Goal: Information Seeking & Learning: Learn about a topic

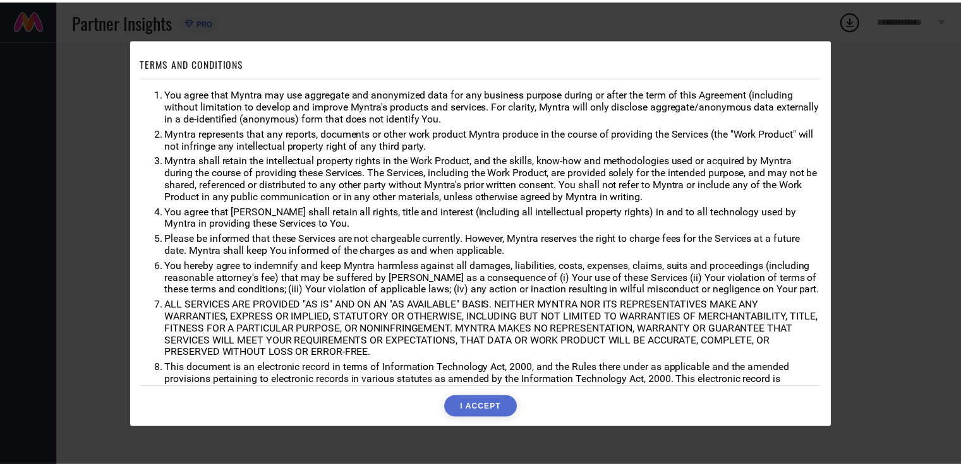
scroll to position [36, 0]
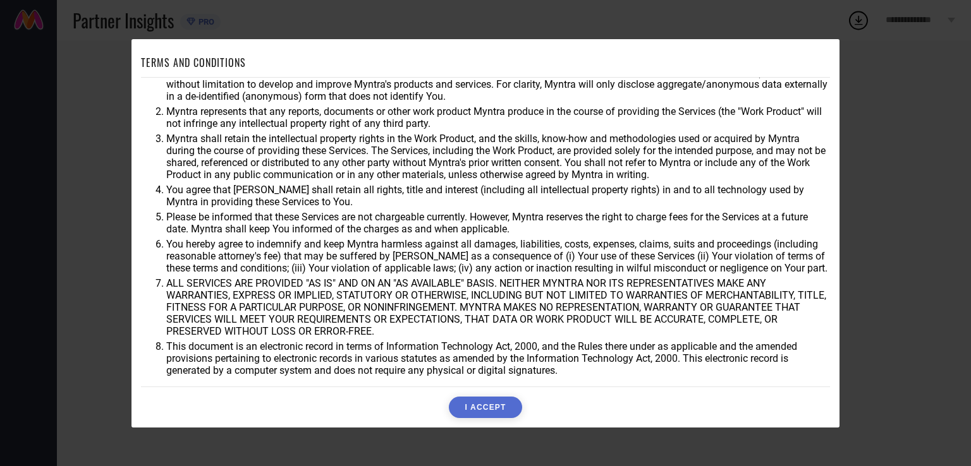
click at [480, 413] on button "I ACCEPT" at bounding box center [485, 407] width 73 height 21
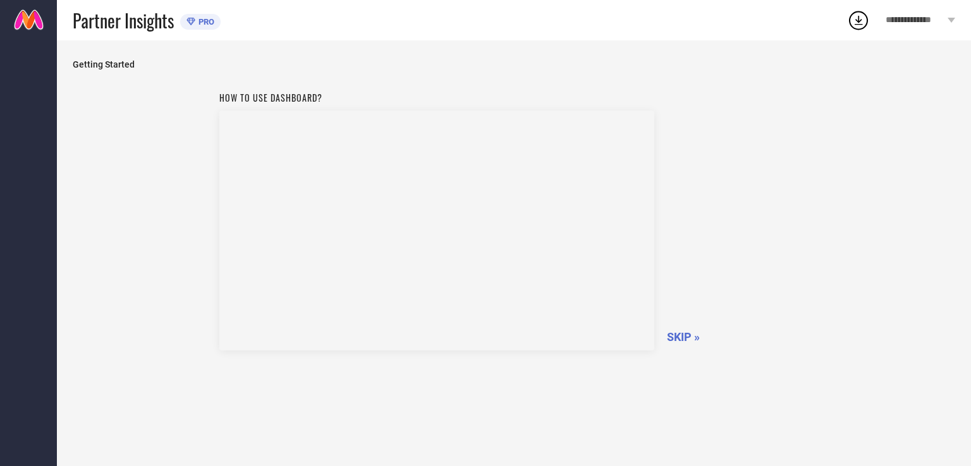
click at [863, 23] on icon at bounding box center [858, 20] width 23 height 23
click at [940, 26] on div "**********" at bounding box center [920, 20] width 101 height 40
click at [608, 78] on div "Getting Started How to use dashboard? SKIP »" at bounding box center [514, 253] width 882 height 388
click at [686, 334] on span "SKIP »" at bounding box center [683, 337] width 33 height 13
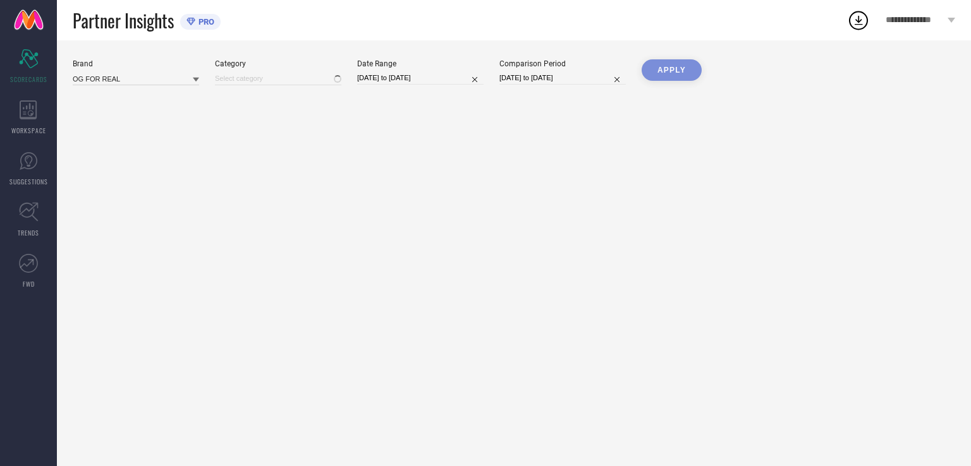
type input "All"
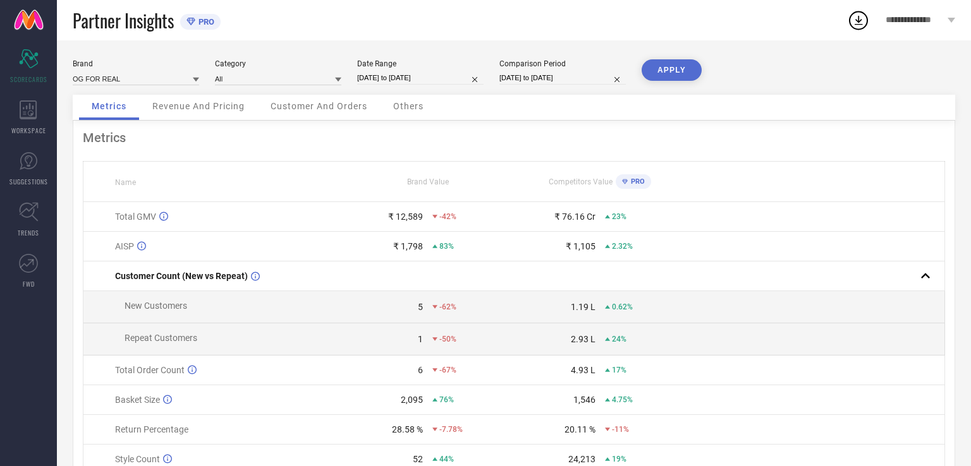
click at [229, 113] on div "Revenue And Pricing" at bounding box center [199, 107] width 118 height 25
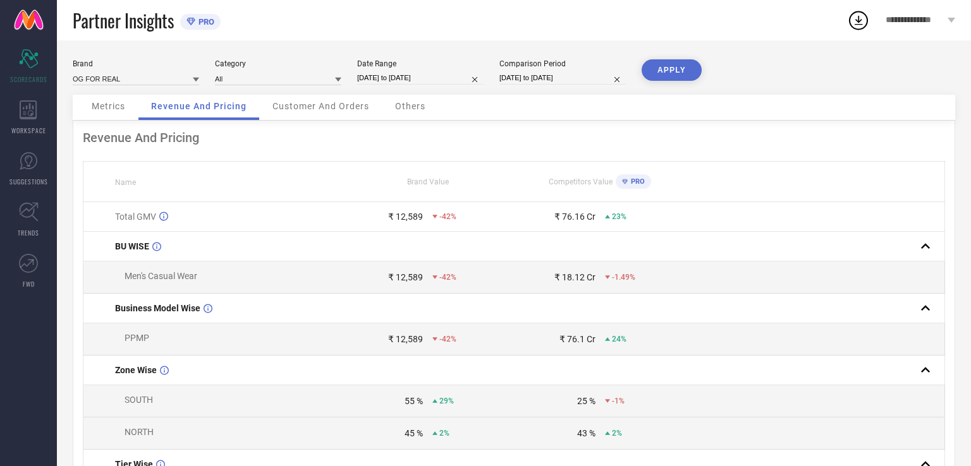
click at [324, 109] on span "Customer And Orders" at bounding box center [320, 106] width 97 height 10
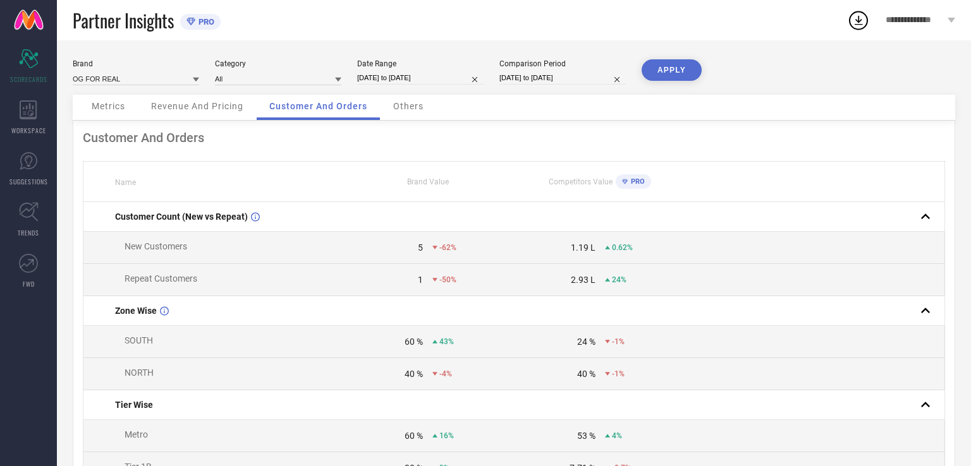
click at [420, 111] on span "Others" at bounding box center [408, 106] width 30 height 10
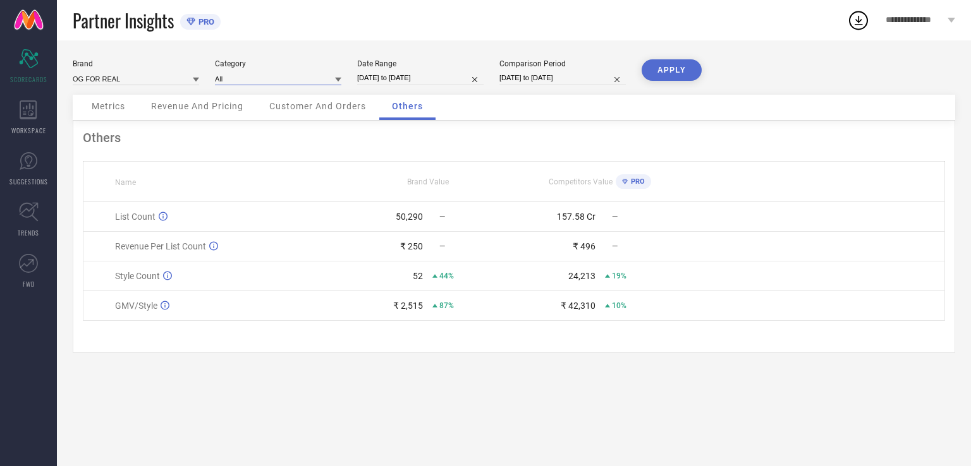
click at [315, 83] on input at bounding box center [278, 78] width 126 height 13
click at [293, 136] on div "Others" at bounding box center [514, 137] width 862 height 15
click at [271, 72] on input at bounding box center [278, 78] width 126 height 13
click at [293, 115] on div "Men-Tshirts" at bounding box center [278, 117] width 126 height 21
click at [676, 56] on div "Brand OG FOR REAL Category Men-Tshirts Date Range [DATE] to [DATE] Comparison P…" at bounding box center [514, 253] width 914 height 426
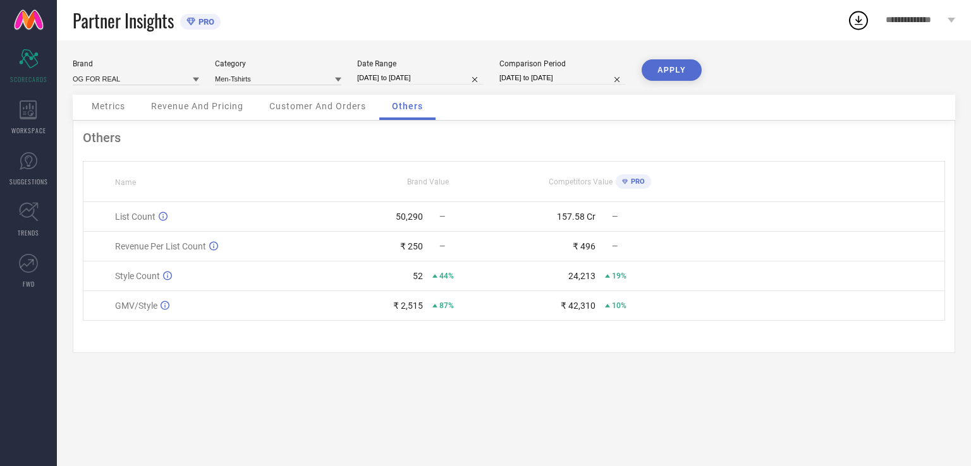
click at [674, 70] on button "APPLY" at bounding box center [672, 69] width 60 height 21
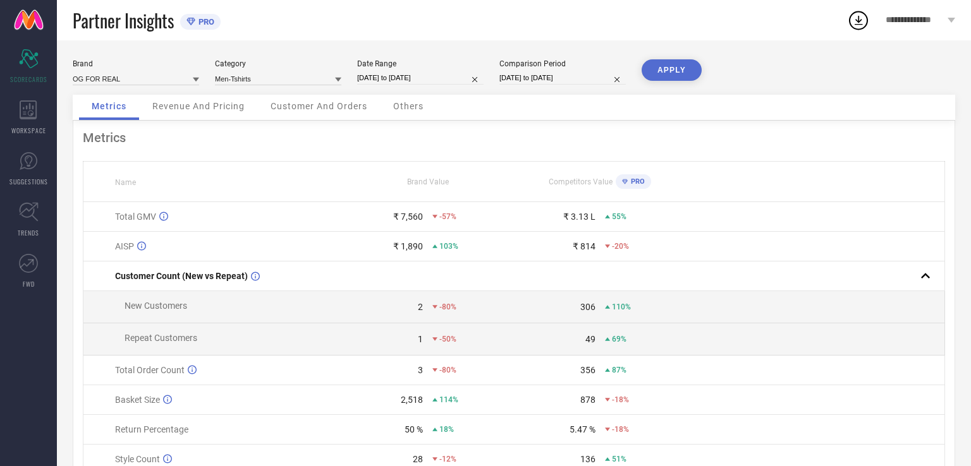
click at [207, 104] on span "Revenue And Pricing" at bounding box center [198, 106] width 92 height 10
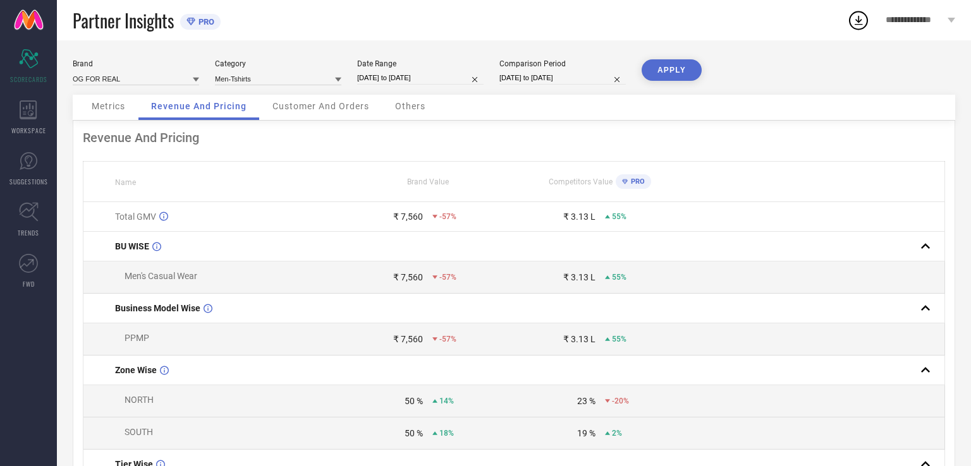
click at [329, 97] on div "Customer And Orders" at bounding box center [321, 107] width 122 height 25
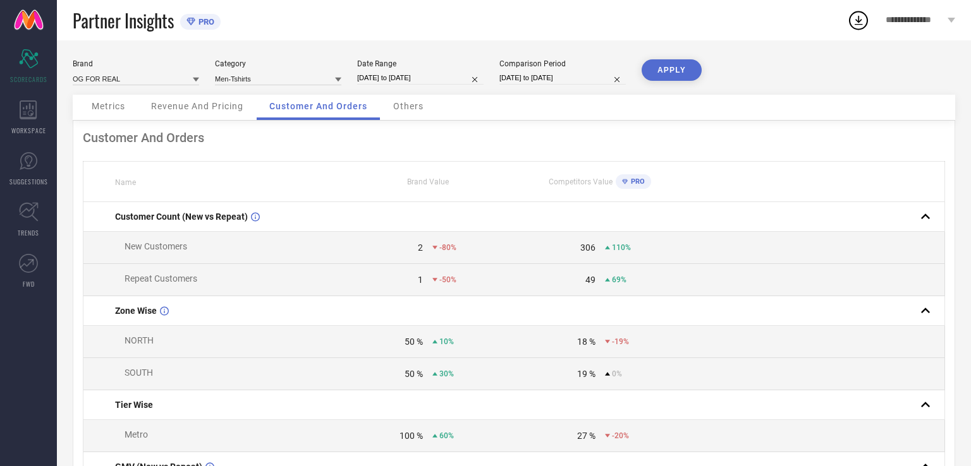
click at [402, 114] on div "Others" at bounding box center [408, 107] width 56 height 25
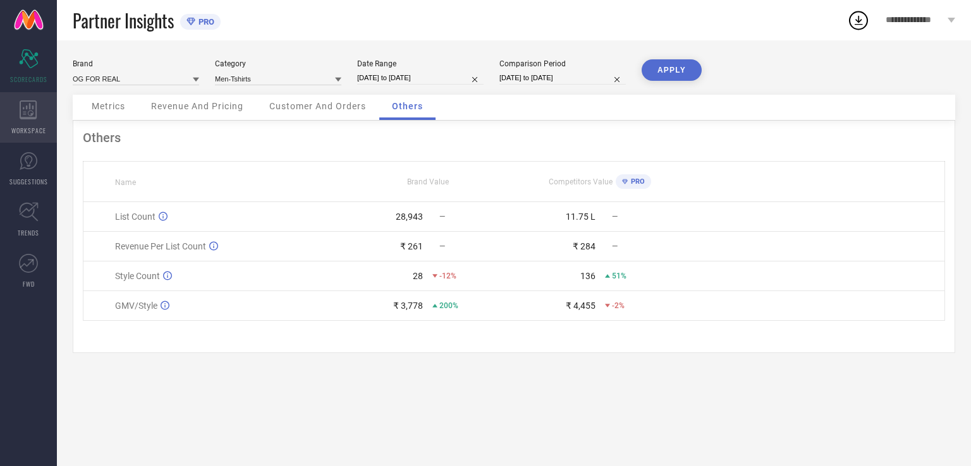
click at [30, 112] on icon at bounding box center [29, 109] width 18 height 19
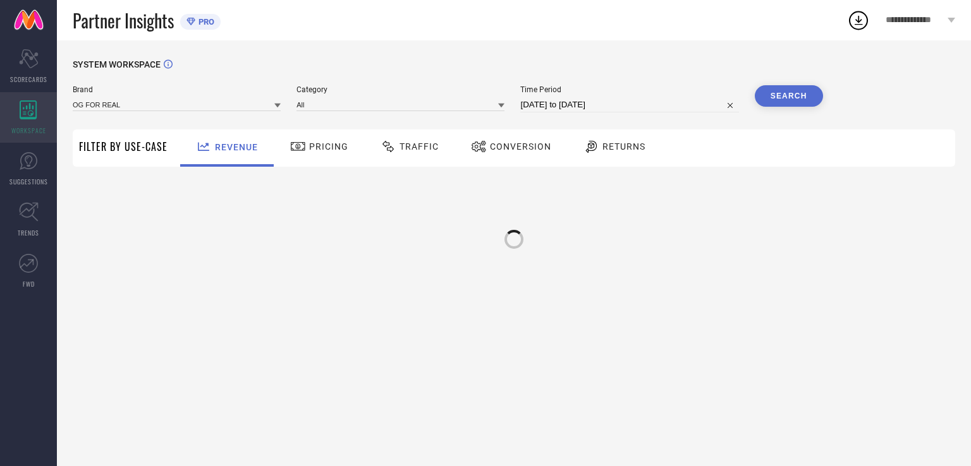
type input "OG FOR REAL"
type input "All"
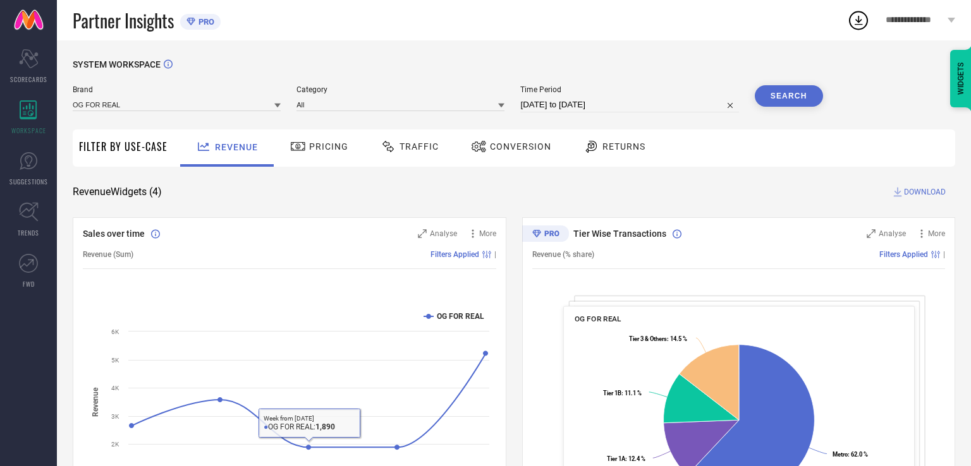
select select "6"
select select "2025"
select select "7"
select select "2025"
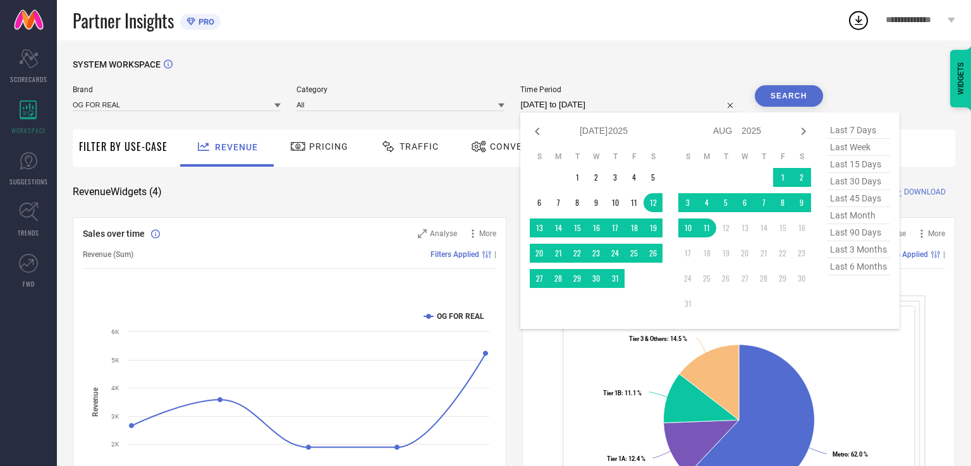
click at [630, 102] on input "[DATE] to [DATE]" at bounding box center [629, 104] width 218 height 15
click at [541, 131] on icon at bounding box center [537, 131] width 15 height 15
select select "5"
select select "2025"
select select "6"
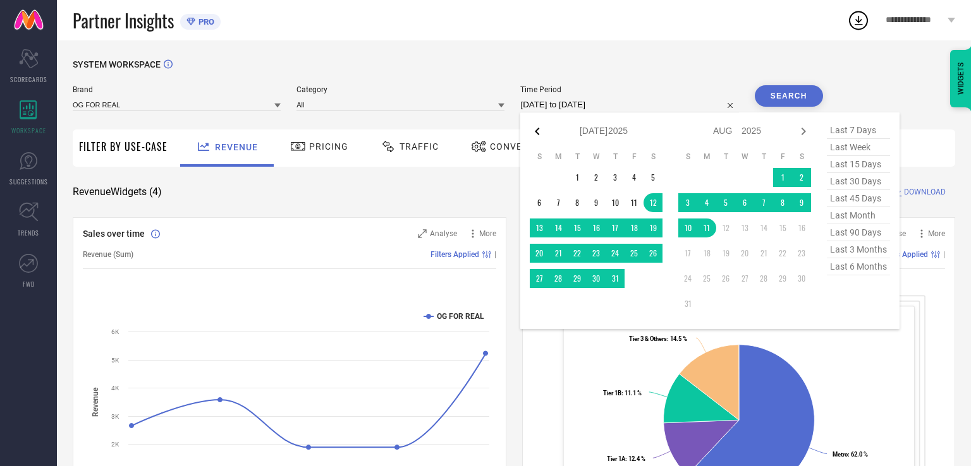
select select "2025"
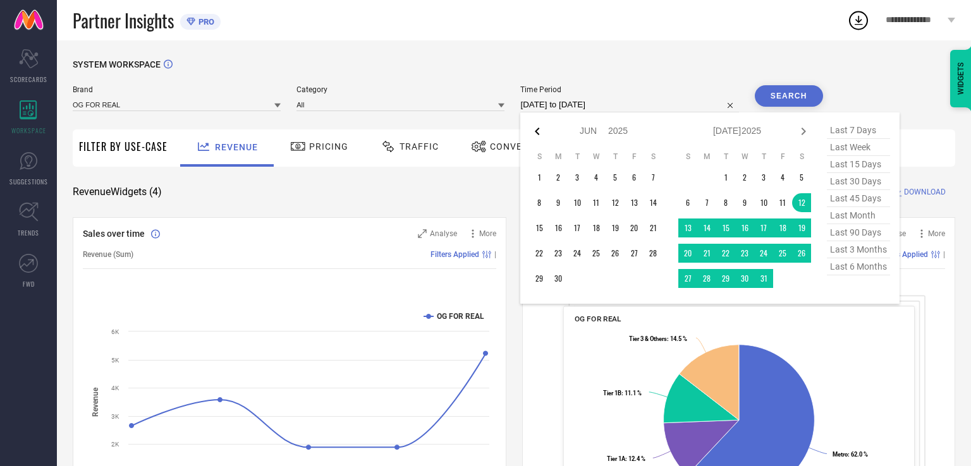
click at [541, 131] on icon at bounding box center [537, 131] width 15 height 15
select select "4"
select select "2025"
select select "5"
select select "2025"
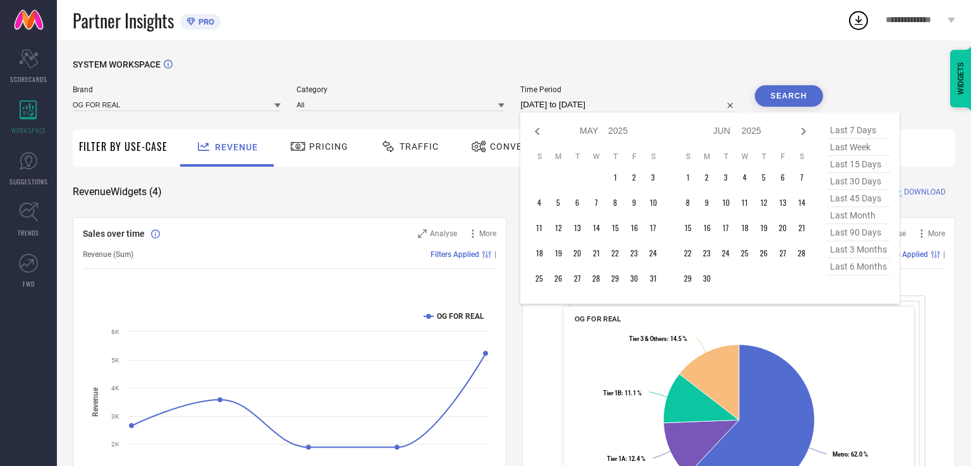
click at [541, 131] on icon at bounding box center [537, 131] width 15 height 15
select select "3"
select select "2025"
select select "4"
select select "2025"
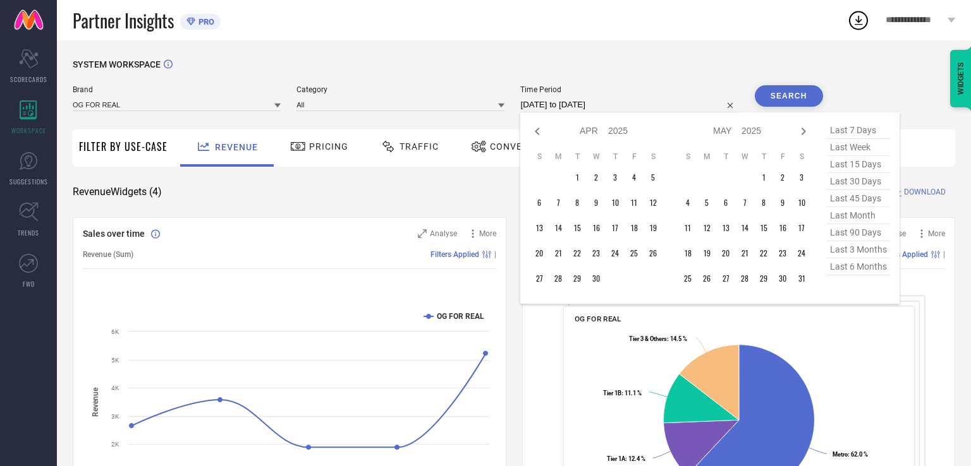
click at [541, 131] on icon at bounding box center [537, 131] width 15 height 15
select select "2"
select select "2025"
select select "3"
select select "2025"
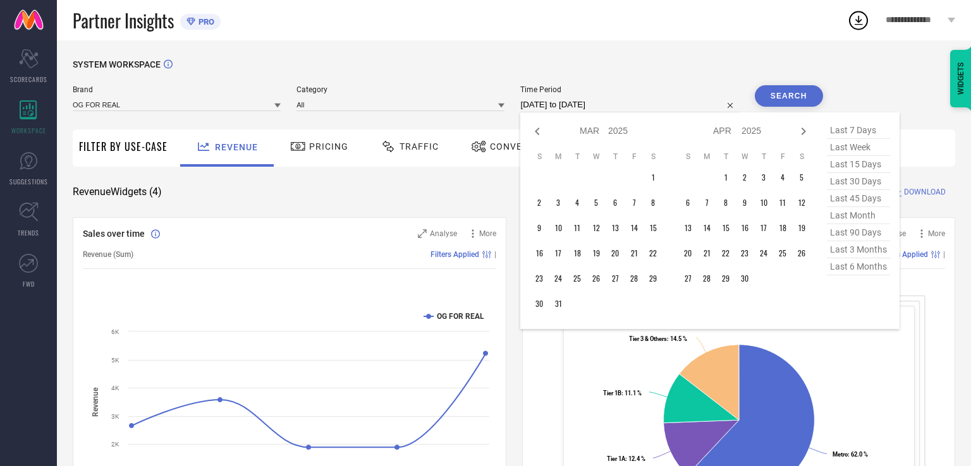
click at [541, 131] on icon at bounding box center [537, 131] width 15 height 15
select select "1"
select select "2025"
select select "2"
select select "2025"
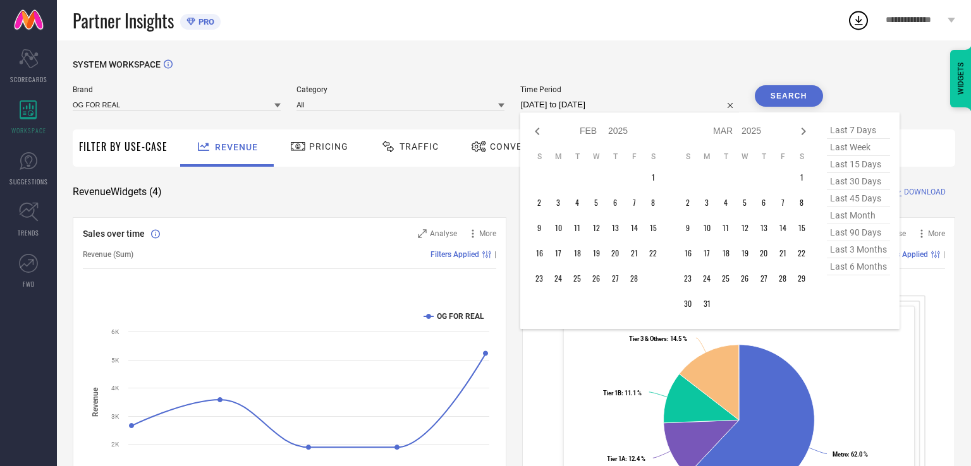
click at [541, 131] on icon at bounding box center [537, 131] width 15 height 15
select select "2025"
select select "1"
select select "2025"
click at [541, 131] on icon at bounding box center [537, 131] width 15 height 15
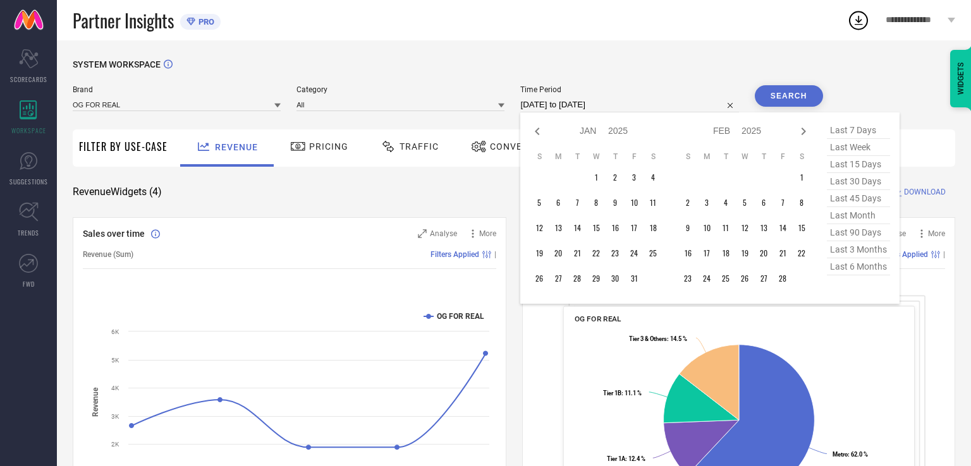
select select "11"
select select "2024"
select select "2025"
click at [541, 131] on icon at bounding box center [537, 131] width 15 height 15
select select "9"
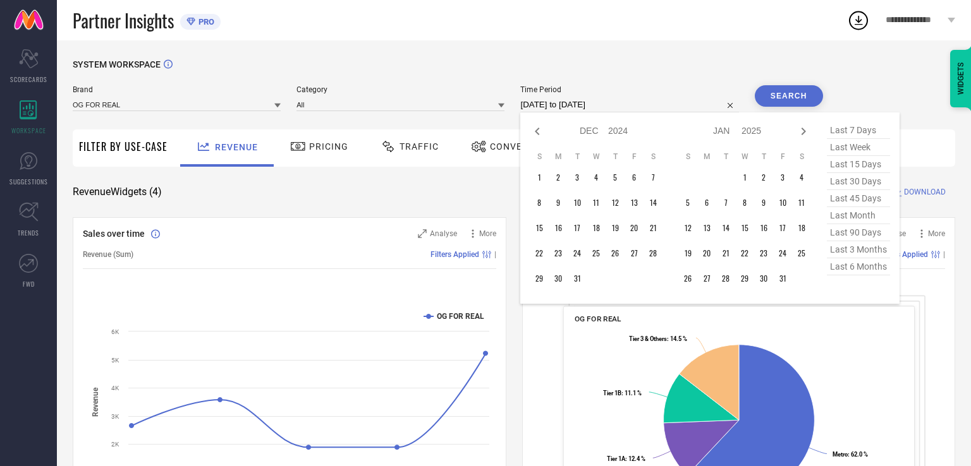
select select "2024"
select select "10"
select select "2024"
click at [541, 131] on icon at bounding box center [537, 131] width 15 height 15
select select "8"
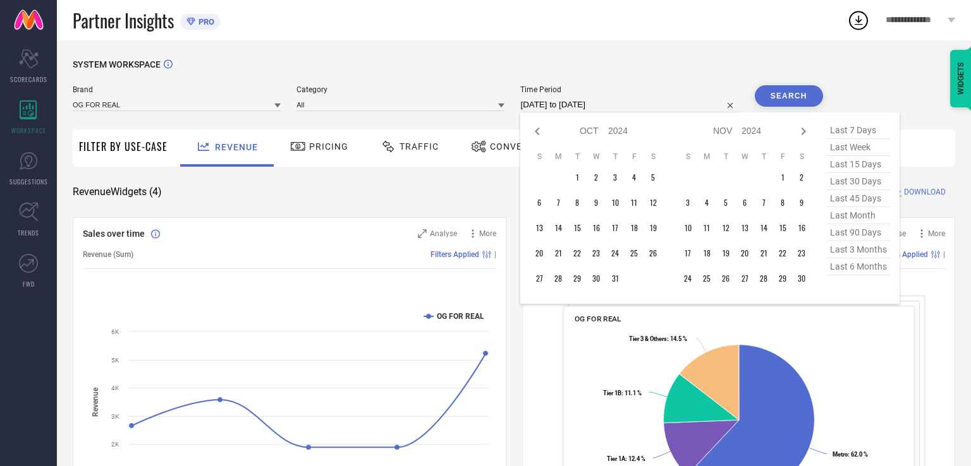
select select "2024"
select select "9"
select select "2024"
click at [541, 131] on icon at bounding box center [537, 131] width 15 height 15
select select "6"
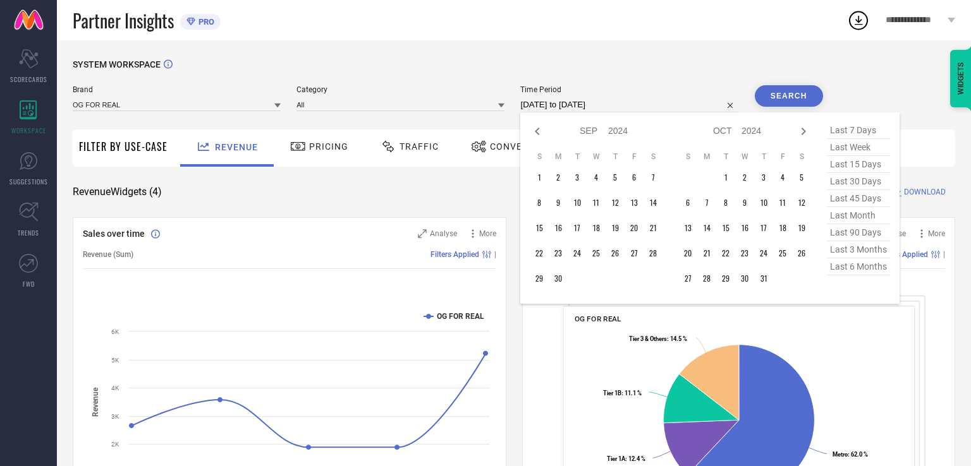
select select "2024"
select select "7"
select select "2024"
click at [541, 131] on icon at bounding box center [537, 131] width 15 height 15
select select "5"
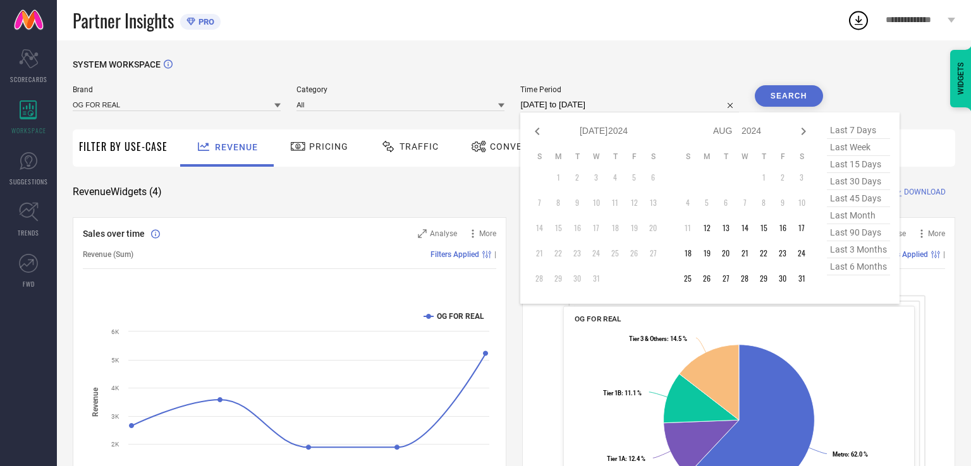
select select "2024"
select select "6"
select select "2024"
click at [541, 131] on icon at bounding box center [537, 131] width 15 height 15
select select "4"
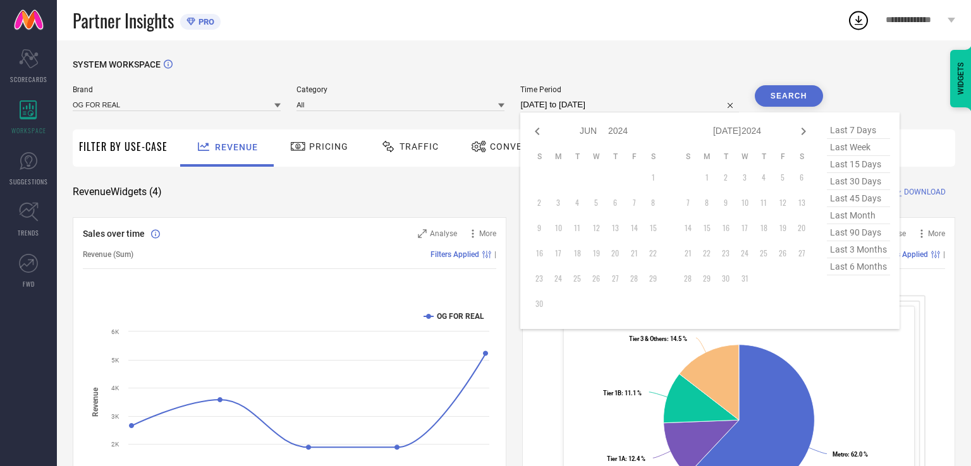
select select "2024"
select select "5"
select select "2024"
click at [808, 133] on icon at bounding box center [803, 131] width 15 height 15
select select "5"
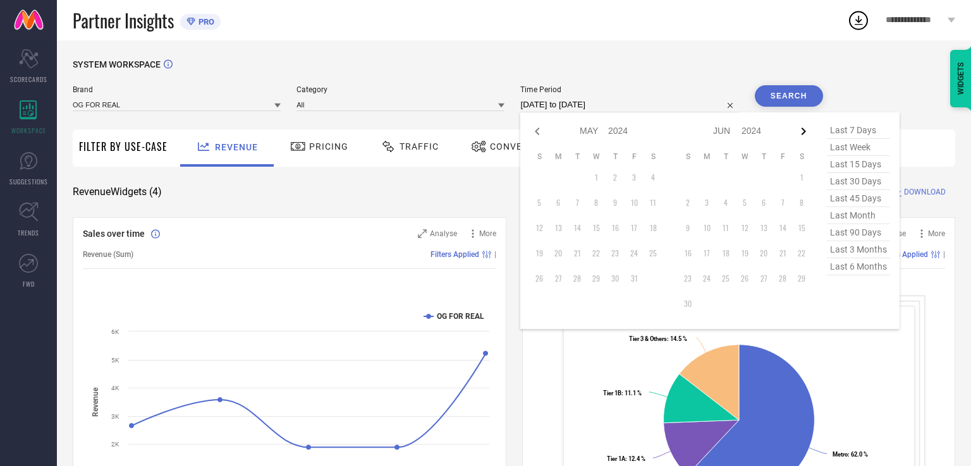
select select "2024"
select select "6"
select select "2024"
click at [808, 133] on icon at bounding box center [803, 131] width 15 height 15
select select "6"
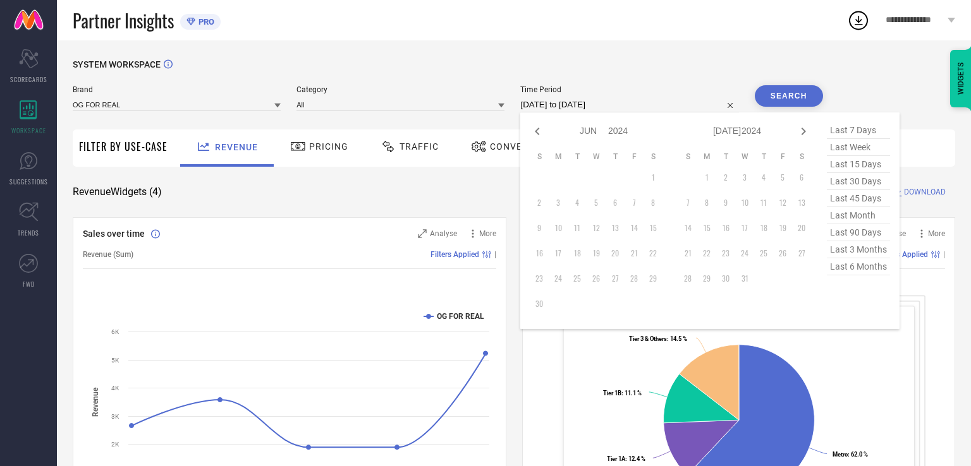
select select "2024"
select select "7"
select select "2024"
click at [710, 226] on td "12" at bounding box center [706, 228] width 19 height 19
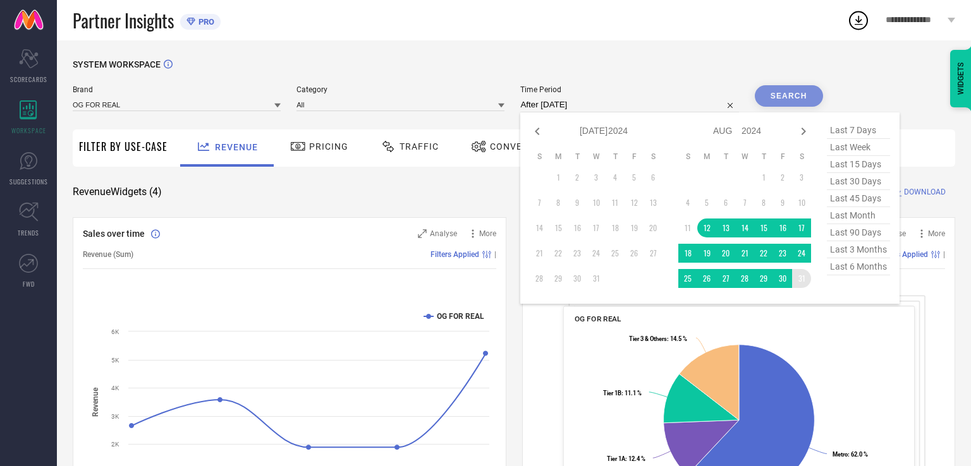
type input "[DATE] to [DATE]"
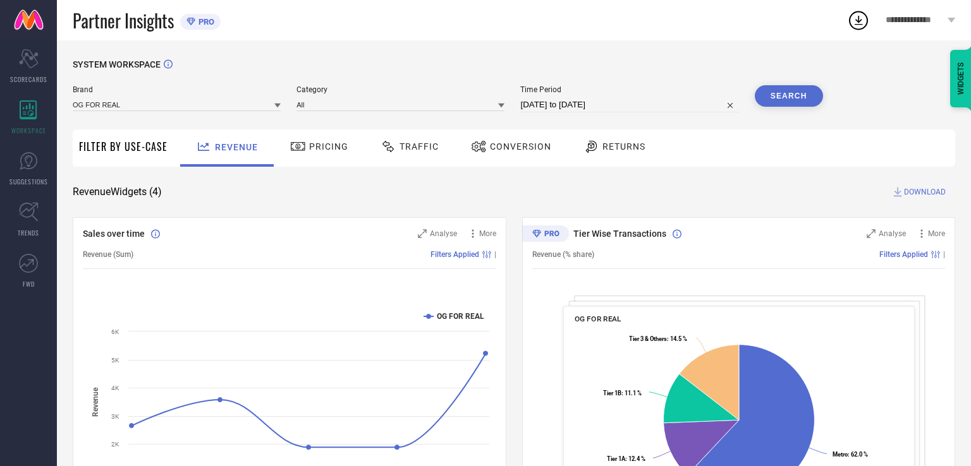
click at [801, 95] on button "Search" at bounding box center [789, 95] width 68 height 21
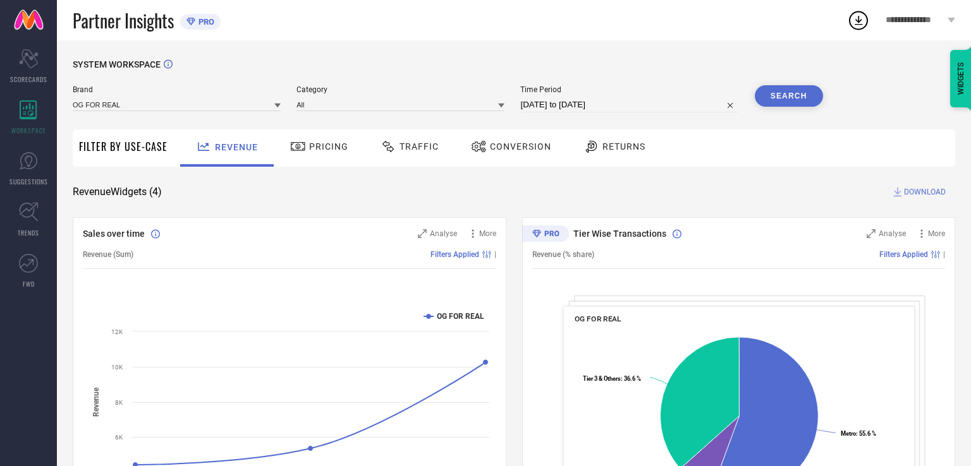
click at [622, 100] on input "[DATE] to [DATE]" at bounding box center [629, 104] width 218 height 15
select select "7"
select select "2024"
select select "8"
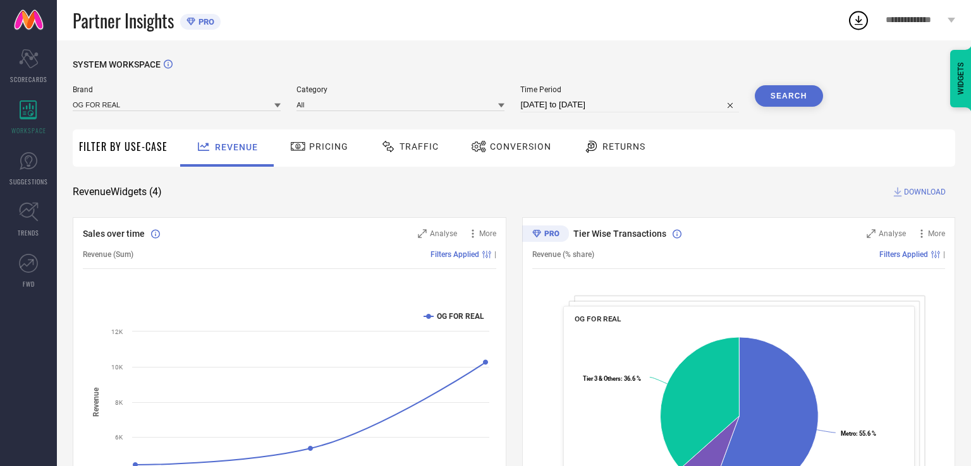
select select "2024"
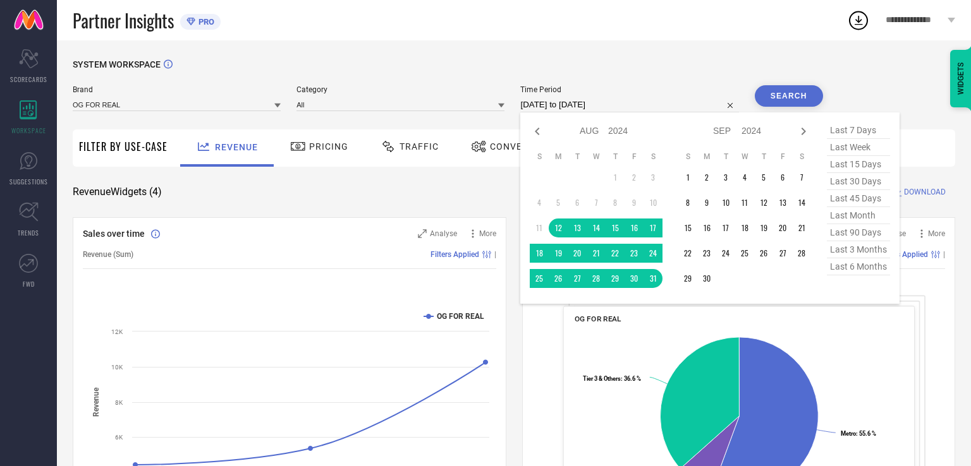
click at [845, 132] on span "last 7 days" at bounding box center [858, 130] width 63 height 17
type input "[DATE] to [DATE]"
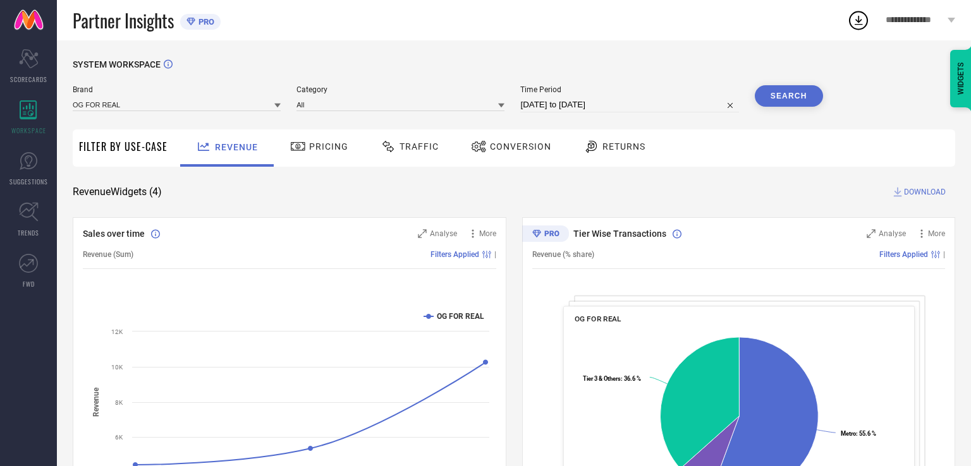
click at [690, 97] on div "Time Period [DATE] to [DATE]" at bounding box center [629, 98] width 218 height 27
click at [690, 101] on input "[DATE] to [DATE]" at bounding box center [629, 104] width 218 height 15
select select "7"
select select "2025"
select select "8"
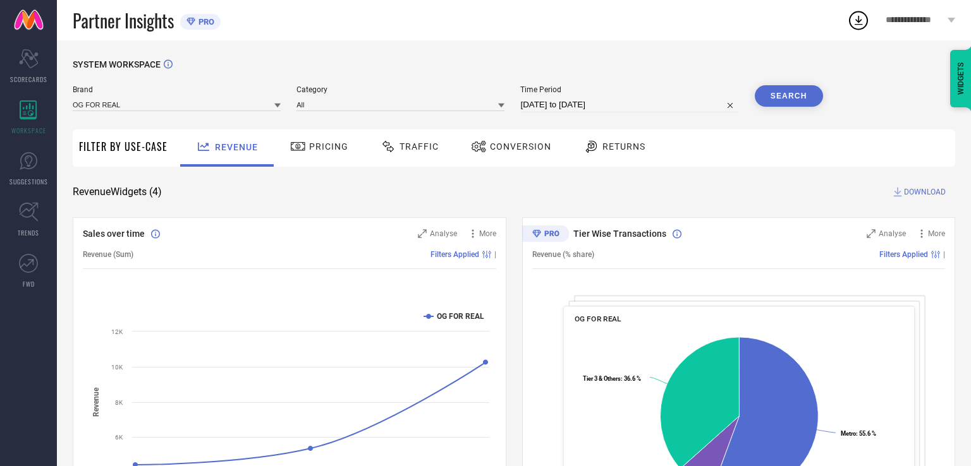
select select "2025"
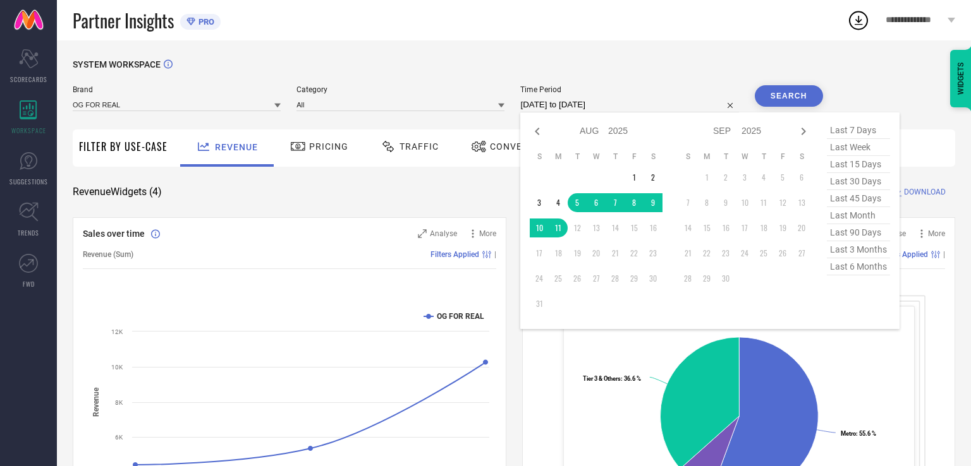
click at [882, 181] on span "last 30 days" at bounding box center [858, 181] width 63 height 17
type input "[DATE] to [DATE]"
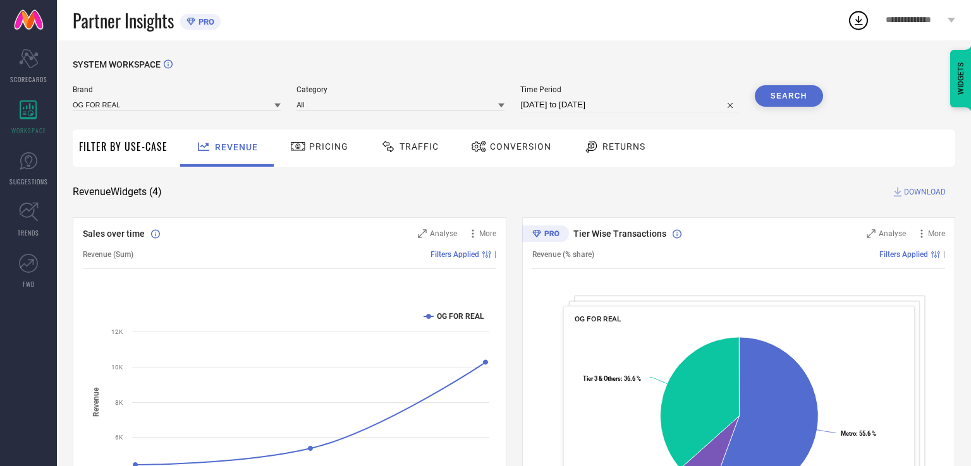
click at [805, 94] on button "Search" at bounding box center [789, 95] width 68 height 21
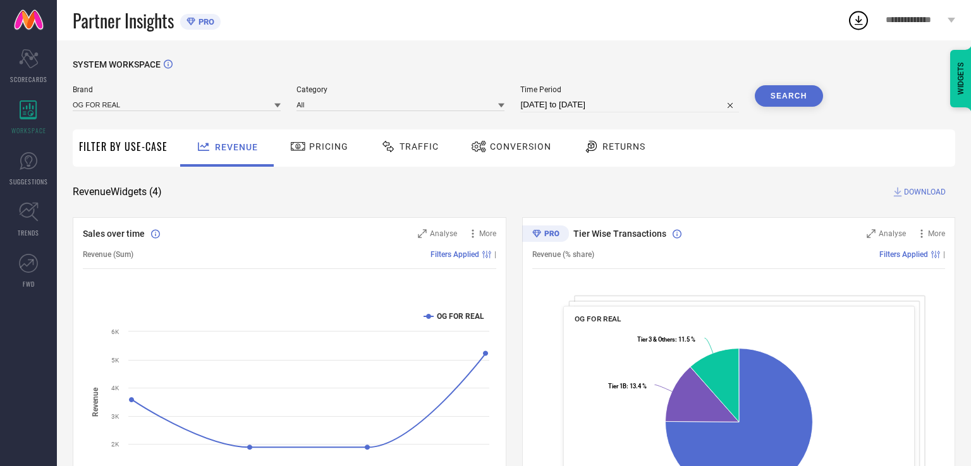
click at [599, 104] on input "[DATE] to [DATE]" at bounding box center [629, 104] width 218 height 15
select select "6"
select select "2025"
select select "7"
select select "2025"
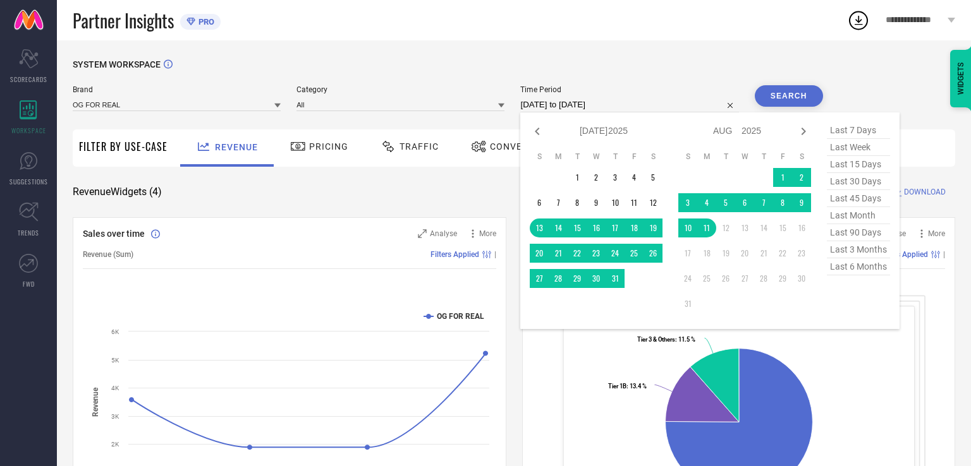
click at [879, 248] on span "last 3 months" at bounding box center [858, 249] width 63 height 17
type input "[DATE] to [DATE]"
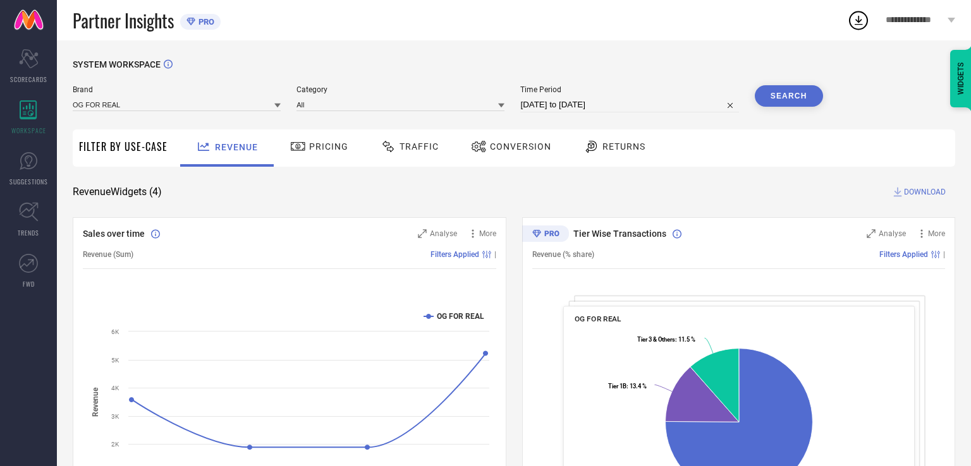
click at [799, 87] on button "Search" at bounding box center [789, 95] width 68 height 21
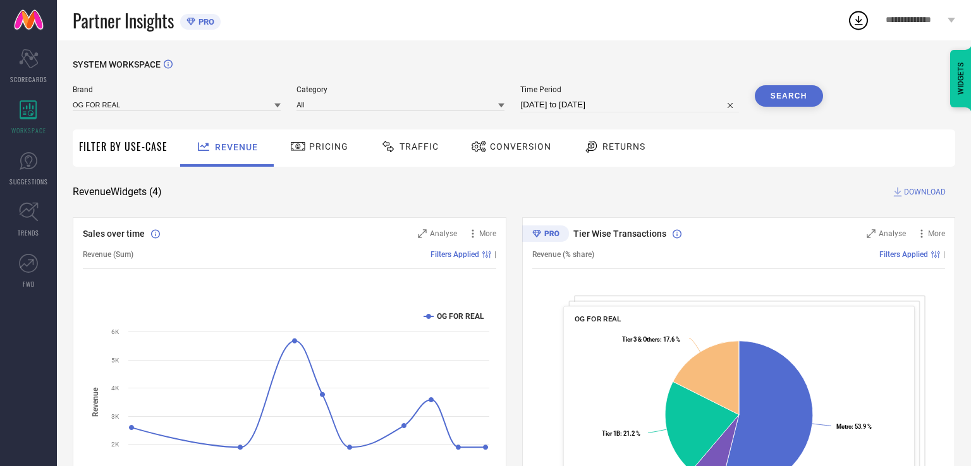
click at [336, 152] on div "Pricing" at bounding box center [319, 146] width 64 height 21
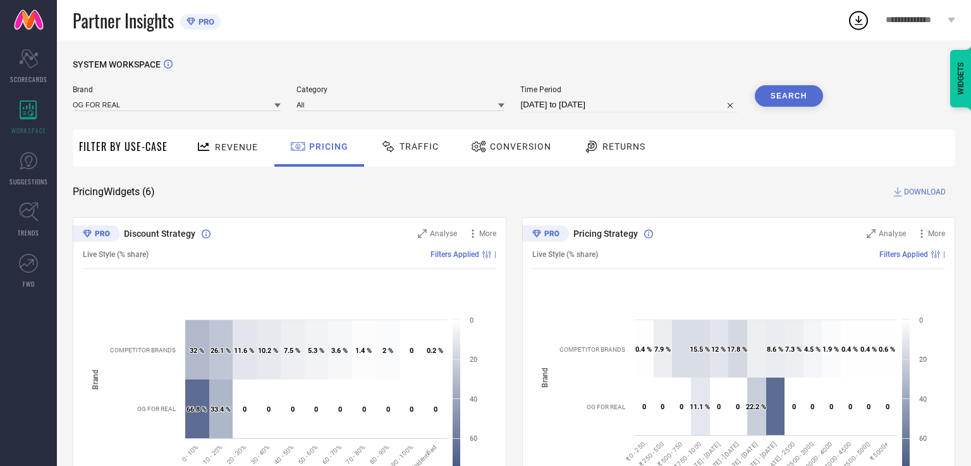
click at [413, 157] on div "Traffic" at bounding box center [410, 148] width 90 height 37
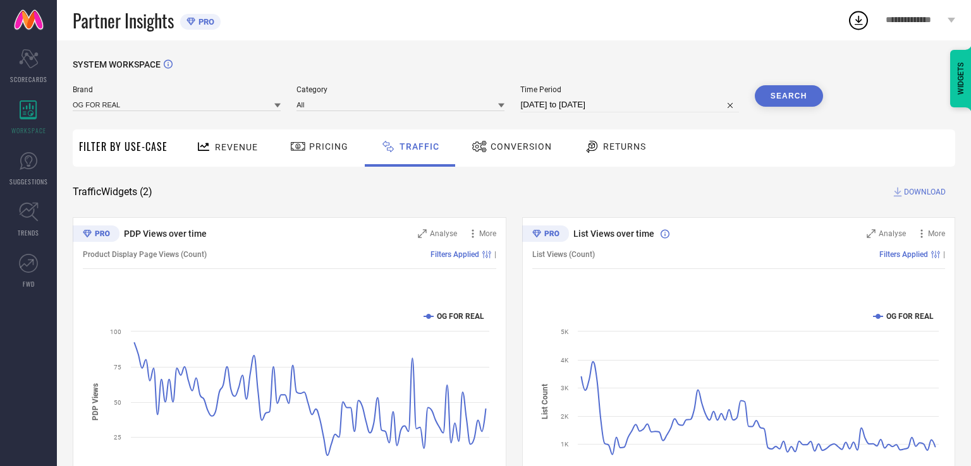
select select "4"
select select "2025"
select select "5"
select select "2025"
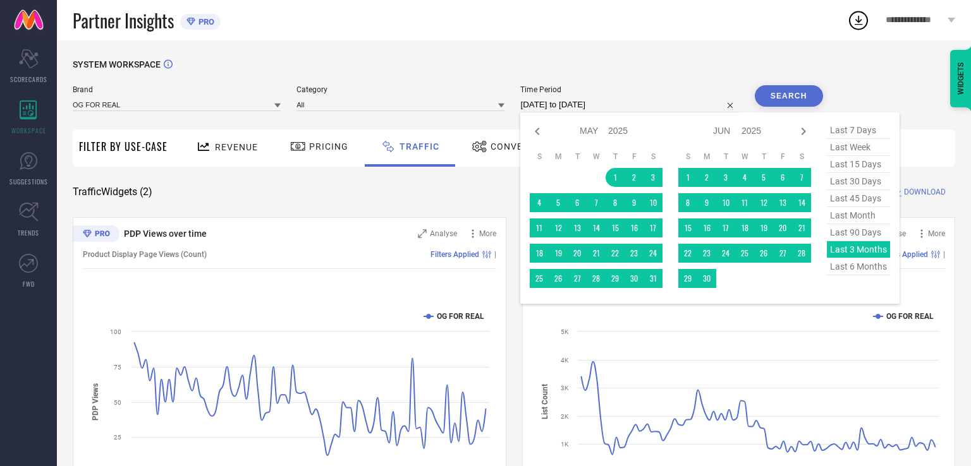
click at [683, 112] on input "[DATE] to [DATE]" at bounding box center [629, 104] width 218 height 15
click at [866, 137] on span "last 7 days" at bounding box center [858, 130] width 63 height 17
type input "[DATE] to [DATE]"
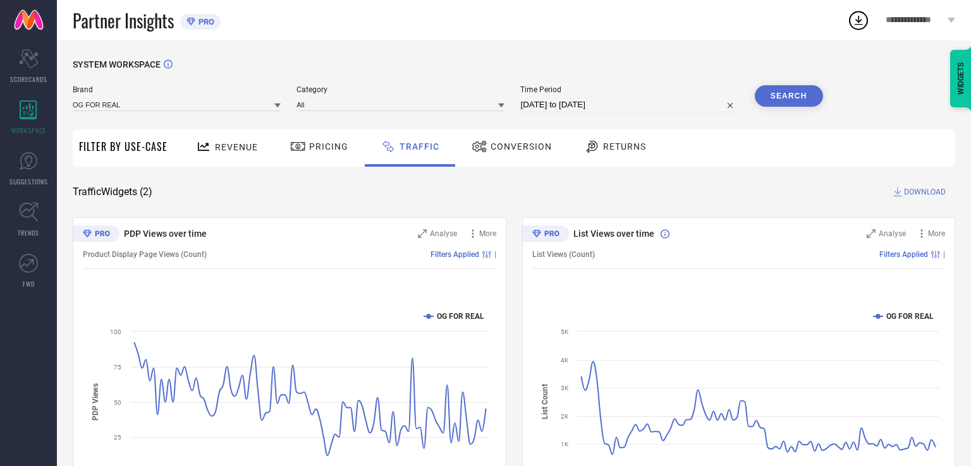
click at [803, 100] on button "Search" at bounding box center [789, 95] width 68 height 21
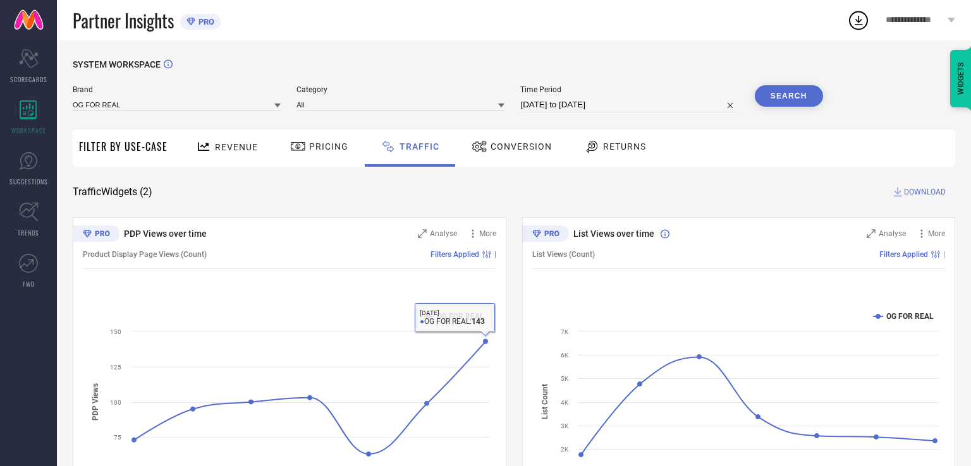
click at [508, 330] on div "PDP Views over time Analyse More Product Display Page Views (Count) Filters App…" at bounding box center [514, 375] width 882 height 316
click at [796, 198] on div "Traffic Widgets ( 2 ) DOWNLOAD" at bounding box center [514, 192] width 882 height 13
click at [514, 192] on div "Traffic Widgets ( 2 ) DOWNLOAD" at bounding box center [514, 192] width 882 height 13
click at [478, 150] on icon at bounding box center [479, 146] width 14 height 11
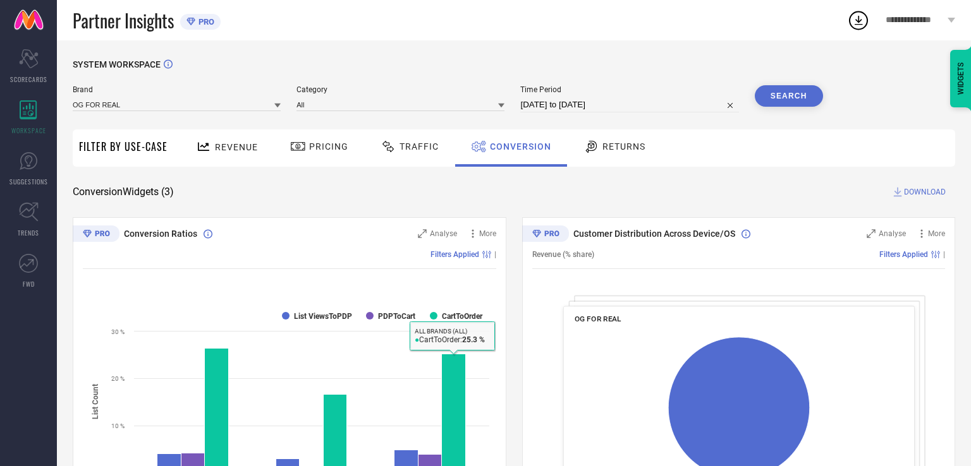
drag, startPoint x: 646, startPoint y: 360, endPoint x: 600, endPoint y: 391, distance: 55.6
click at [600, 391] on rect at bounding box center [738, 418] width 329 height 183
click at [616, 149] on span "Returns" at bounding box center [623, 147] width 43 height 10
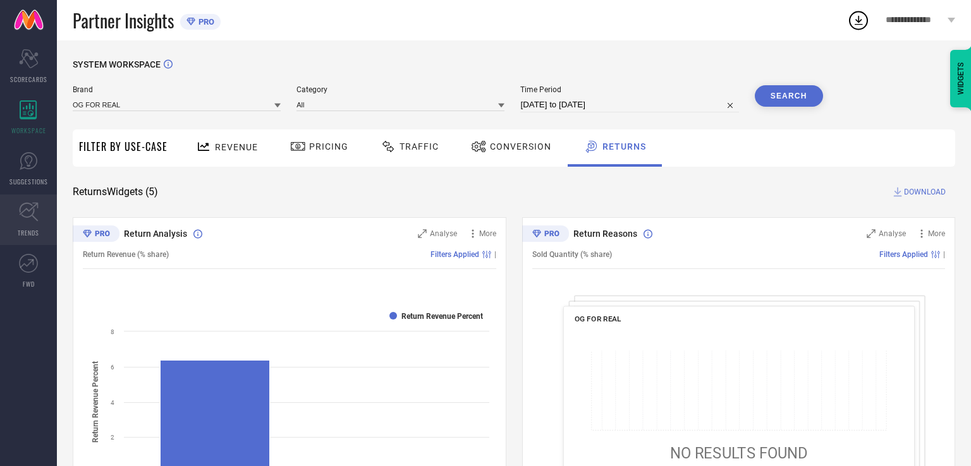
click at [33, 210] on icon at bounding box center [28, 212] width 19 height 19
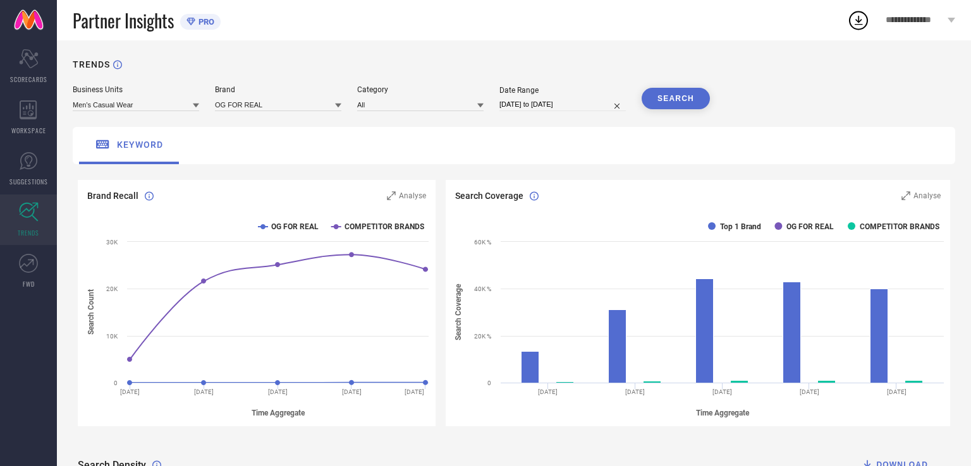
click at [156, 147] on span "keyword" at bounding box center [140, 145] width 46 height 10
click at [418, 198] on span "Analyse" at bounding box center [412, 196] width 27 height 9
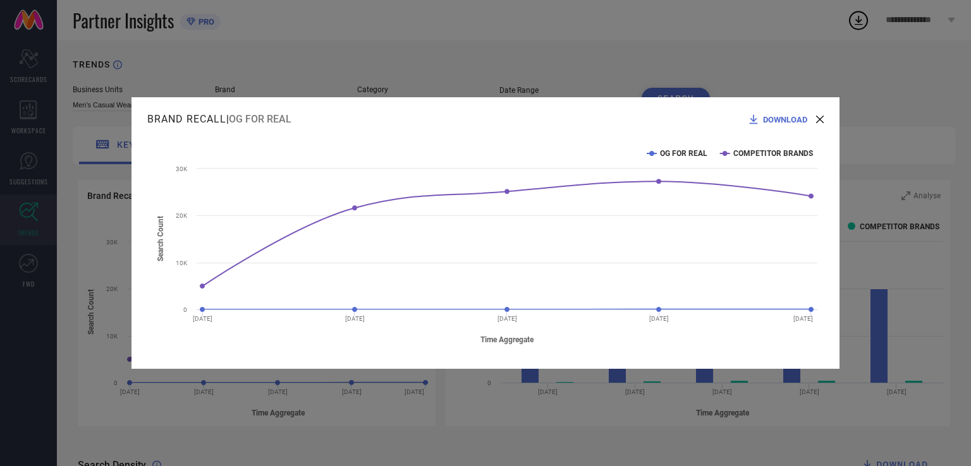
click at [822, 116] on icon at bounding box center [820, 120] width 8 height 8
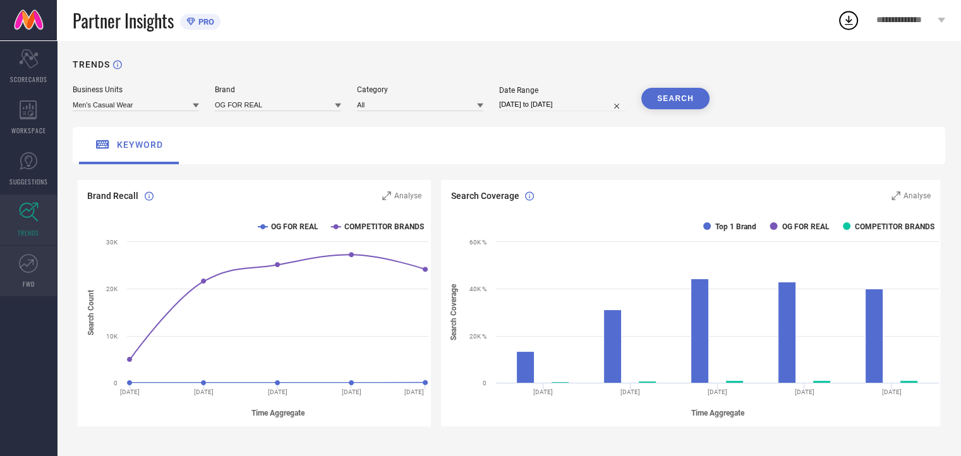
click at [12, 278] on link "FWD" at bounding box center [28, 271] width 57 height 51
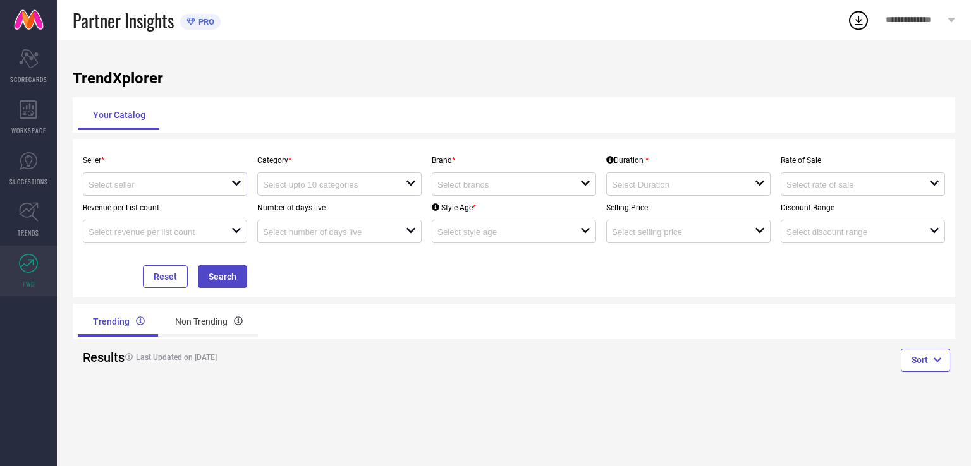
click at [136, 178] on div "open" at bounding box center [165, 184] width 164 height 23
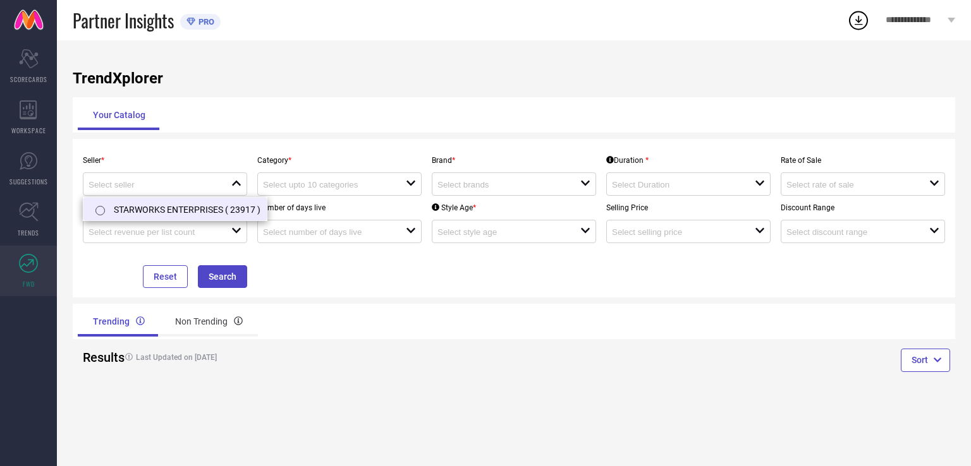
click at [143, 203] on li "STARWORKS ENTERPRISES ( 23917 )" at bounding box center [174, 209] width 183 height 23
type input "STARWORKS ENTERPRISES ( 23917 )"
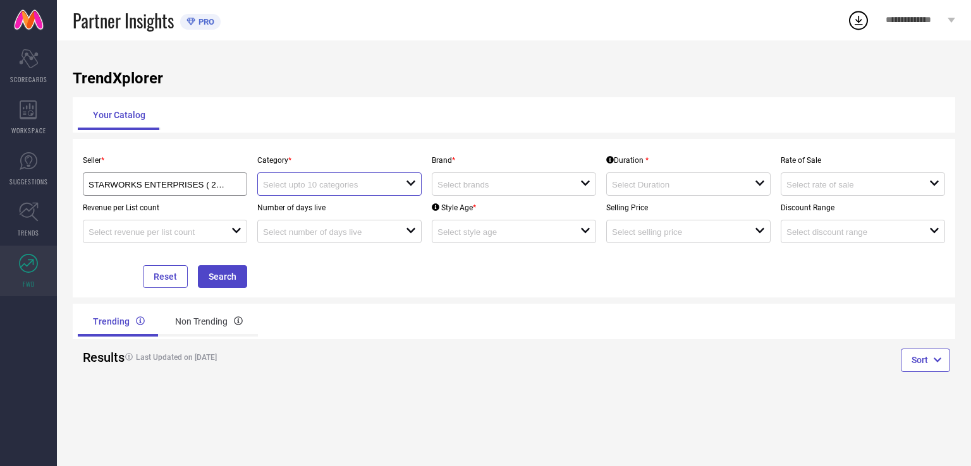
click at [358, 186] on input at bounding box center [327, 184] width 128 height 9
click at [364, 295] on div "Seller * STARWORKS ENTERPRISES ( 23917 ) Category * close Brand * open Duration…" at bounding box center [514, 218] width 882 height 159
click at [477, 178] on div "open" at bounding box center [514, 184] width 164 height 23
click at [477, 224] on li "OG FOR REAL" at bounding box center [513, 232] width 163 height 23
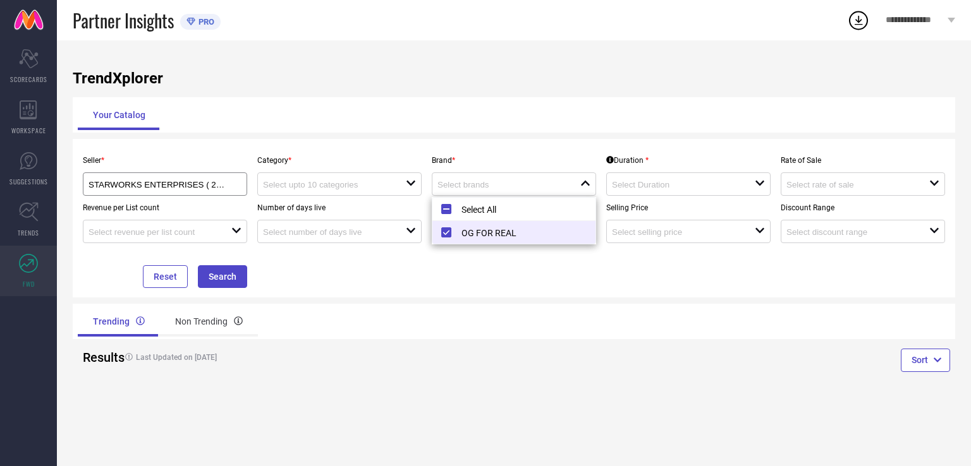
type input "OG FOR REAL"
click at [686, 188] on input at bounding box center [676, 184] width 128 height 9
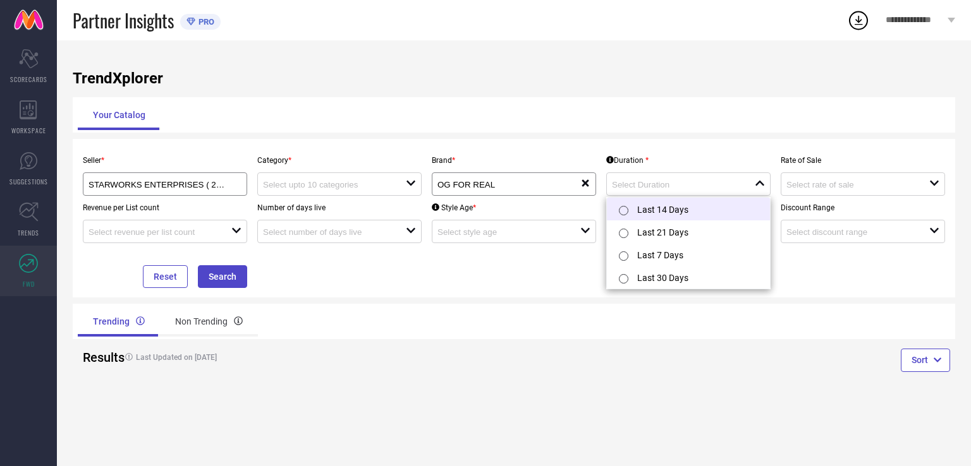
click at [675, 207] on li "Last 14 Days" at bounding box center [688, 209] width 163 height 23
type input "Last 14 Days"
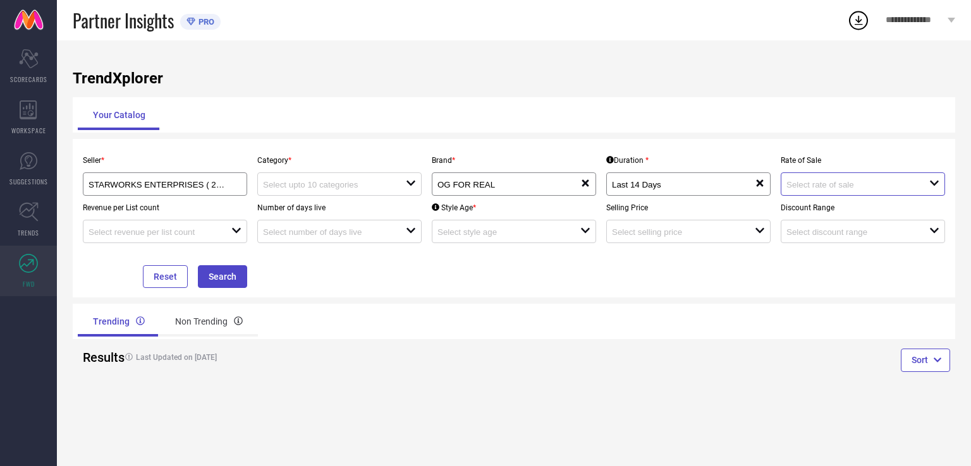
click at [793, 190] on input at bounding box center [850, 184] width 128 height 9
drag, startPoint x: 708, startPoint y: 296, endPoint x: 855, endPoint y: 315, distance: 147.9
click at [709, 297] on div "Seller * STARWORKS ENTERPRISES ( 23917 ) Category * open Brand * OG FOR REAL re…" at bounding box center [514, 218] width 882 height 159
click at [229, 275] on button "Search" at bounding box center [222, 276] width 49 height 23
click at [294, 178] on div "open" at bounding box center [339, 184] width 164 height 23
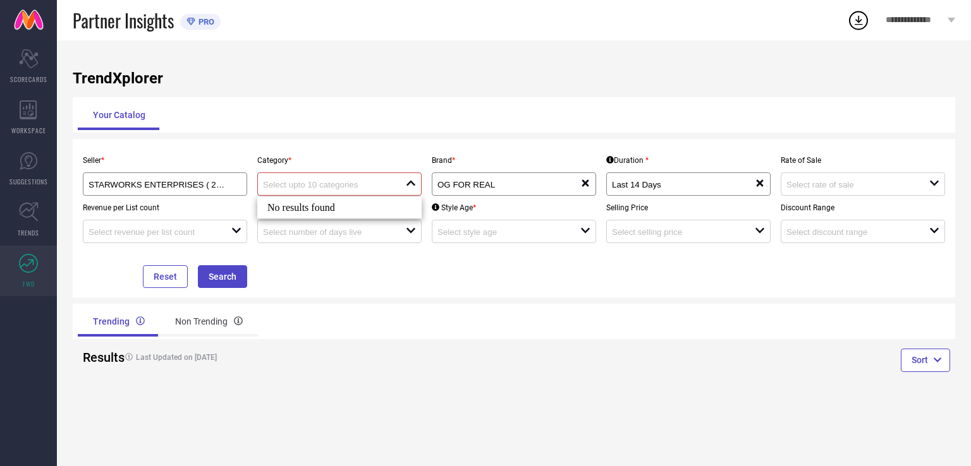
click at [291, 206] on div "No results found" at bounding box center [339, 207] width 164 height 21
click at [286, 287] on div "Seller * STARWORKS ENTERPRISES ( 23917 ) Category * close Brand * OG FOR REAL r…" at bounding box center [514, 219] width 872 height 140
click at [28, 122] on div "WORKSPACE" at bounding box center [28, 117] width 57 height 51
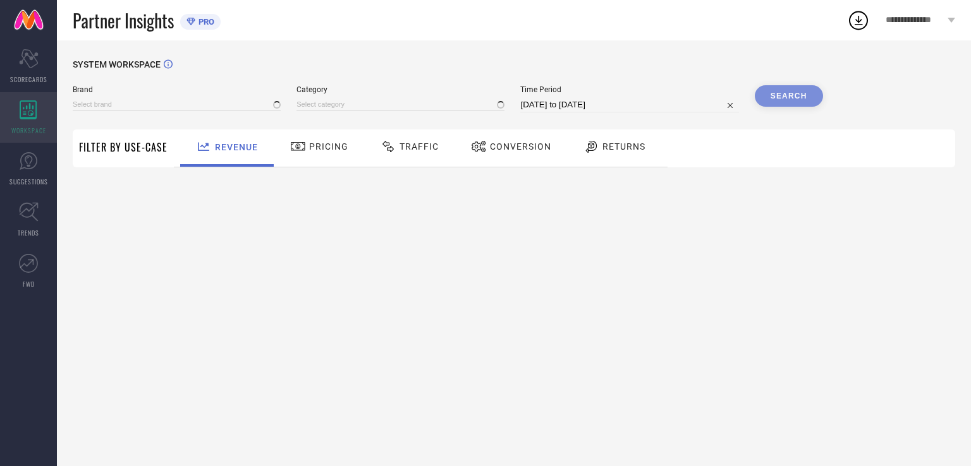
type input "OG FOR REAL"
type input "All"
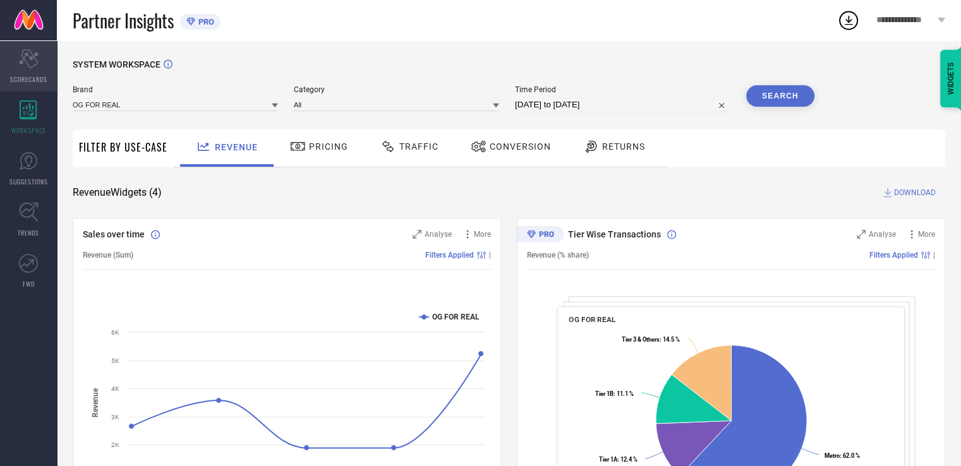
click at [20, 59] on icon "Scorecard" at bounding box center [29, 58] width 20 height 19
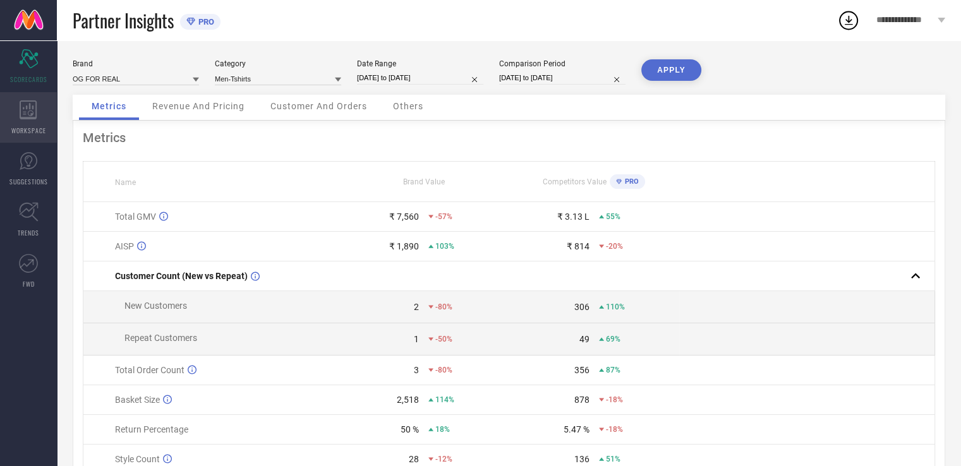
click at [23, 102] on icon at bounding box center [29, 109] width 18 height 19
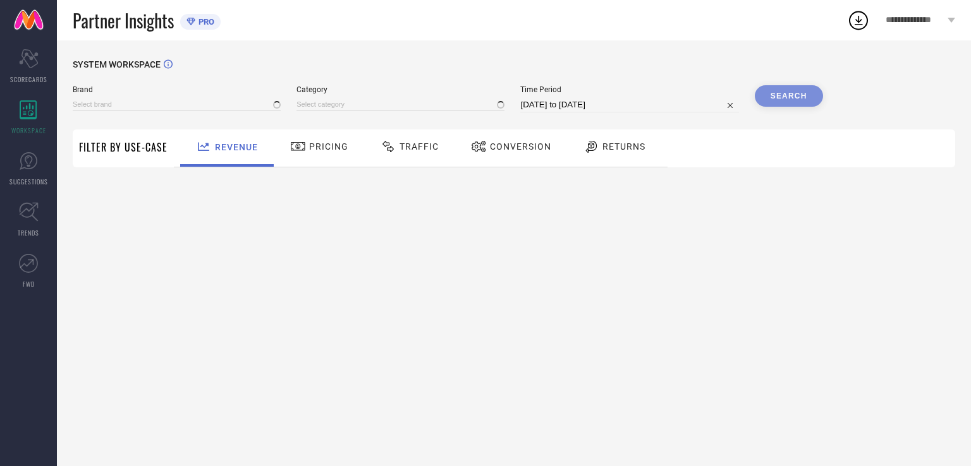
type input "OG FOR REAL"
type input "All"
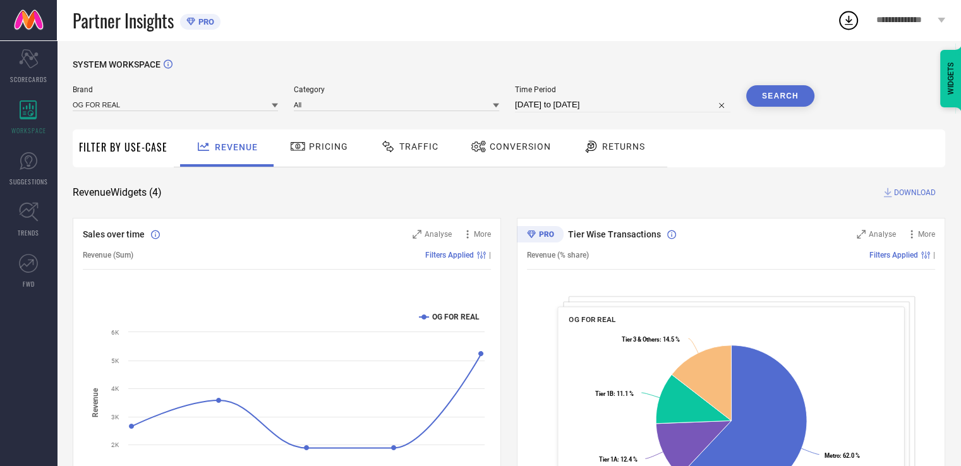
click at [612, 162] on div "Returns" at bounding box center [615, 148] width 94 height 37
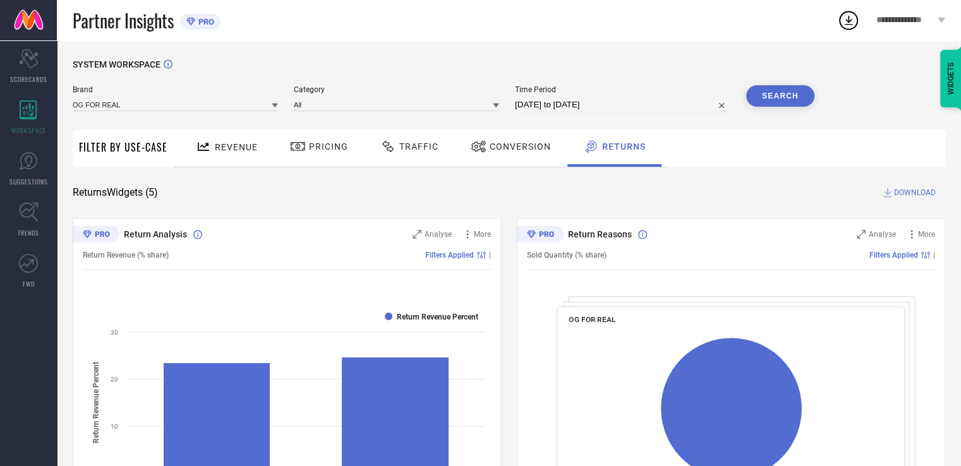
click at [929, 24] on span "**********" at bounding box center [905, 20] width 59 height 11
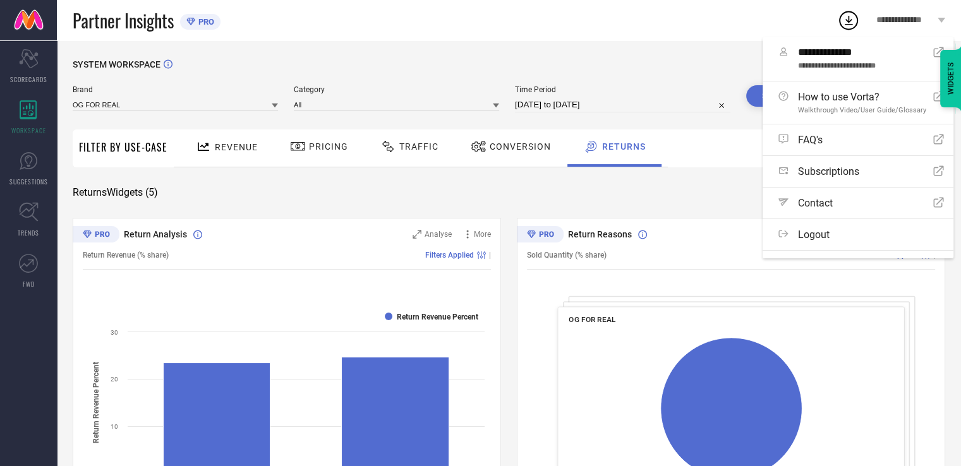
click at [684, 70] on div "SYSTEM WORKSPACE" at bounding box center [509, 72] width 873 height 26
